Goal: Book appointment/travel/reservation

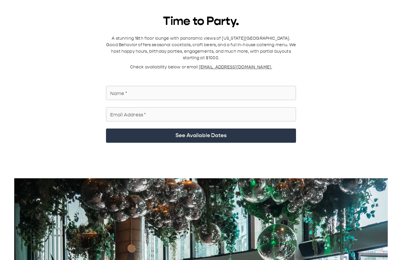
click at [220, 44] on div "Time to Party. A stunning 18th floor lounge with panoramic views of New York Ci…" at bounding box center [200, 236] width 387 height 444
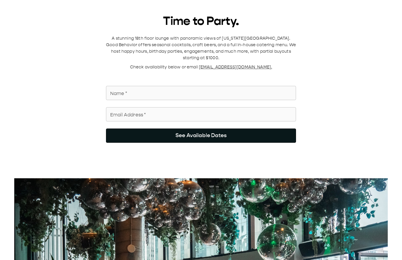
click at [223, 44] on button "See Available Dates" at bounding box center [201, 136] width 190 height 14
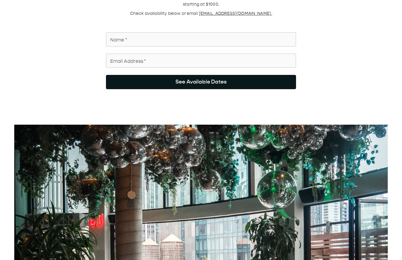
scroll to position [59, 0]
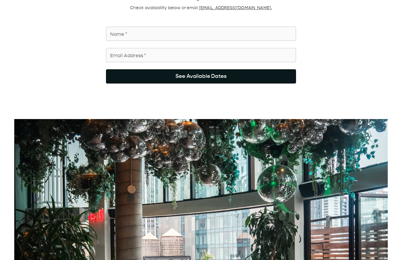
click at [223, 44] on button "See Available Dates" at bounding box center [201, 76] width 190 height 14
click at [216, 44] on button "See Available Dates" at bounding box center [201, 76] width 190 height 14
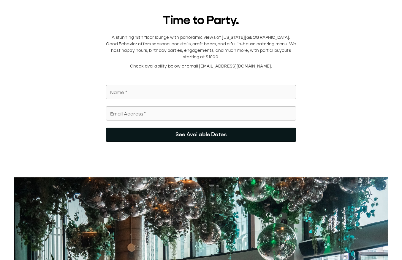
scroll to position [0, 0]
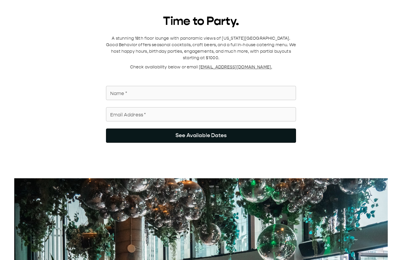
click at [197, 44] on button "See Available Dates" at bounding box center [201, 136] width 190 height 14
click at [200, 44] on button "See Available Dates" at bounding box center [201, 136] width 190 height 14
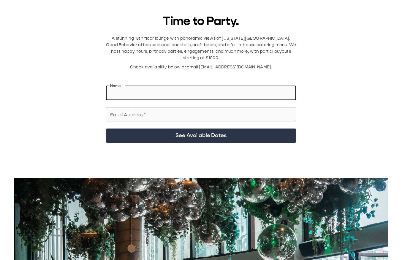
click at [199, 44] on input "Name   *" at bounding box center [201, 93] width 190 height 17
click at [345, 44] on div "Time to Party. A stunning 18th floor lounge with panoramic views of New York Ci…" at bounding box center [200, 236] width 387 height 444
